Goal: Information Seeking & Learning: Stay updated

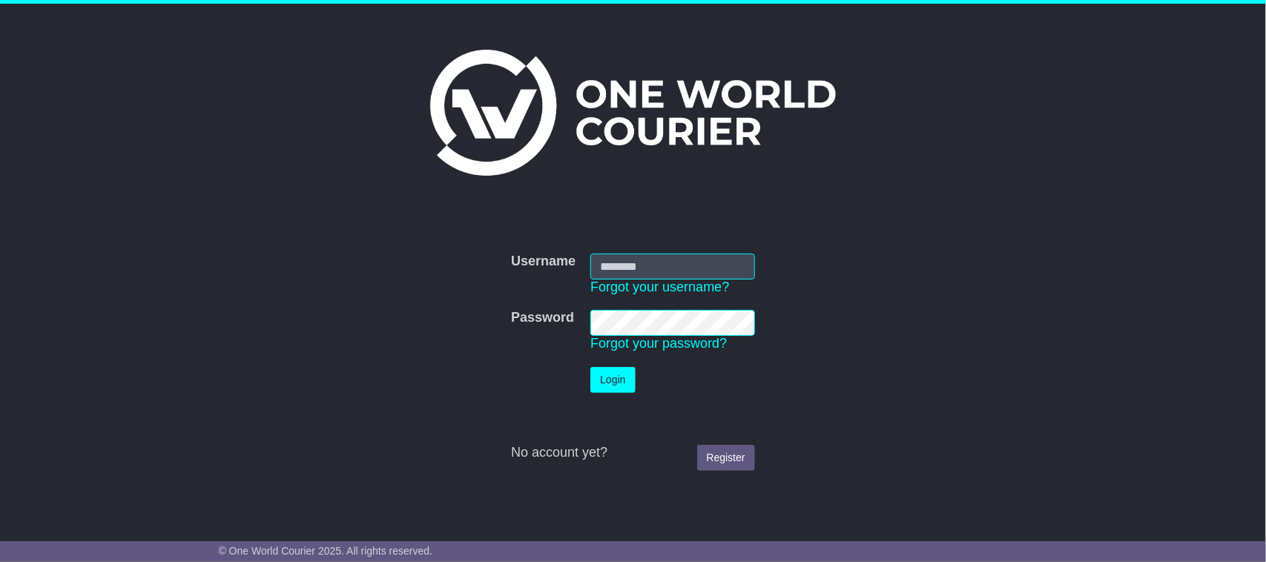
type input "*******"
click at [616, 386] on button "Login" at bounding box center [612, 380] width 45 height 26
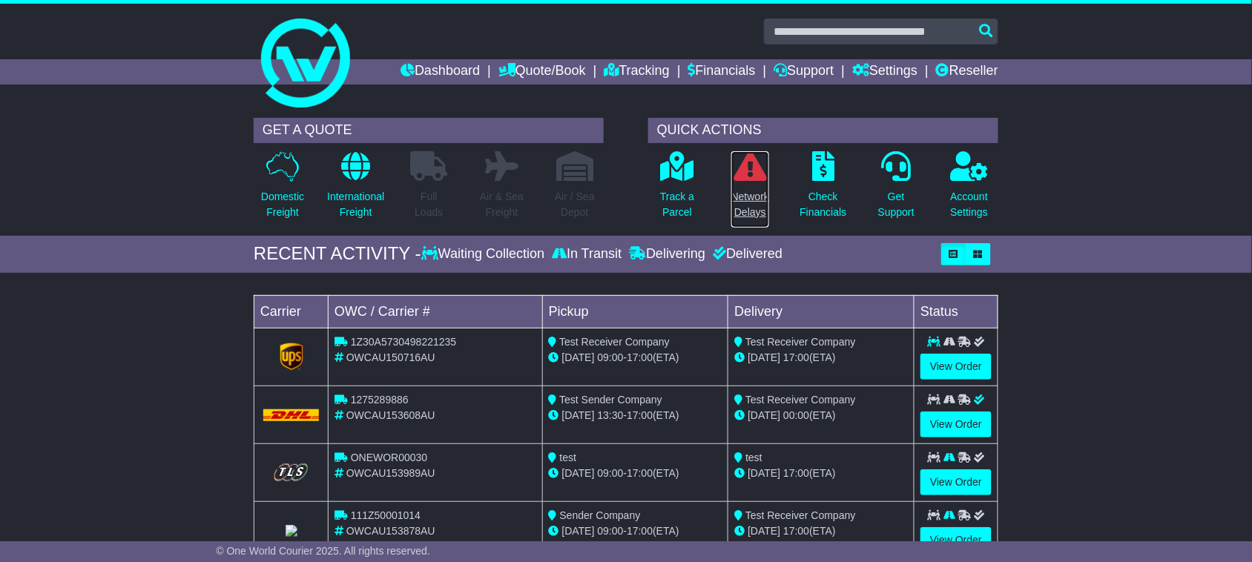
click at [749, 211] on p "Network Delays" at bounding box center [750, 204] width 38 height 31
